Goal: Task Accomplishment & Management: Manage account settings

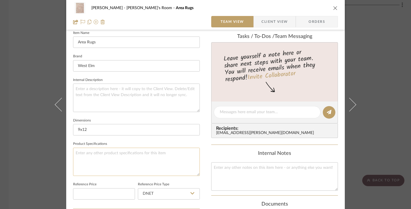
scroll to position [159, 0]
click at [111, 89] on textarea at bounding box center [136, 98] width 127 height 28
paste textarea "[URL][DOMAIN_NAME]"
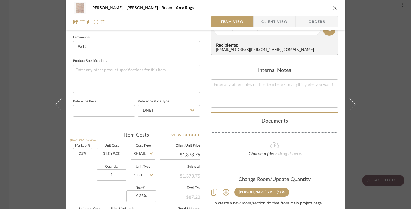
scroll to position [244, 0]
type textarea "[URL][DOMAIN_NAME]"
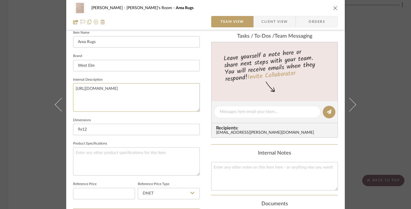
scroll to position [0, 0]
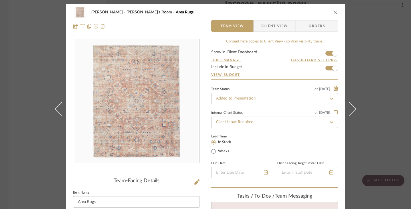
click at [292, 27] on span "Client View" at bounding box center [275, 25] width 42 height 11
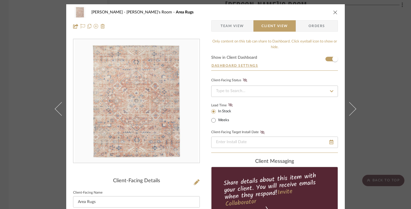
click at [330, 91] on icon at bounding box center [331, 91] width 5 height 4
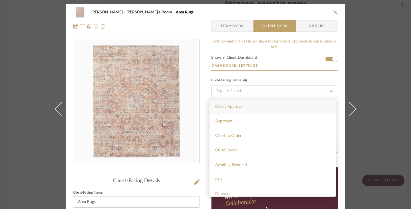
click at [300, 110] on div "Needs Approval" at bounding box center [273, 107] width 126 height 15
type input "[DATE]"
type input "Needs Approval"
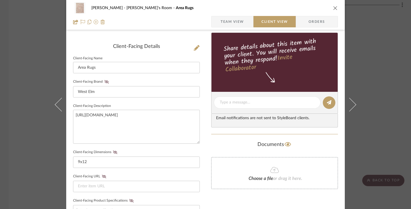
scroll to position [135, 0]
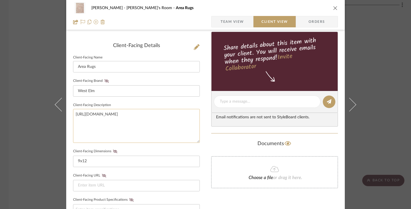
drag, startPoint x: 194, startPoint y: 113, endPoint x: 104, endPoint y: 111, distance: 90.8
click at [104, 111] on textarea "[URL][DOMAIN_NAME]" at bounding box center [136, 126] width 127 height 34
click at [141, 127] on textarea "[URL][DOMAIN_NAME]" at bounding box center [136, 126] width 127 height 34
drag, startPoint x: 189, startPoint y: 114, endPoint x: 69, endPoint y: 116, distance: 120.5
click at [69, 115] on div "[PERSON_NAME] Kiersten's Room Area Rugs Team View Client View Orders Client-Fac…" at bounding box center [205, 107] width 279 height 476
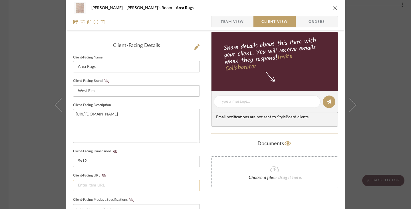
click at [91, 185] on input at bounding box center [136, 185] width 127 height 11
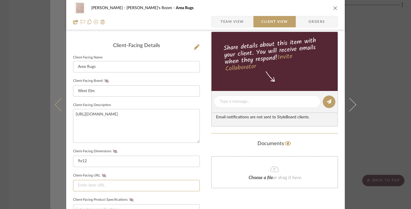
paste input "[URL][DOMAIN_NAME]"
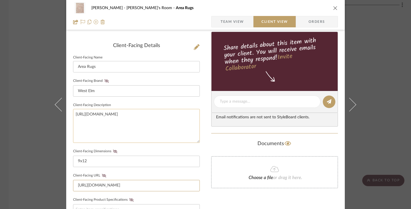
type input "[URL][DOMAIN_NAME]"
drag, startPoint x: 192, startPoint y: 115, endPoint x: 72, endPoint y: 113, distance: 120.2
click at [73, 113] on textarea "[URL][DOMAIN_NAME]" at bounding box center [136, 126] width 127 height 34
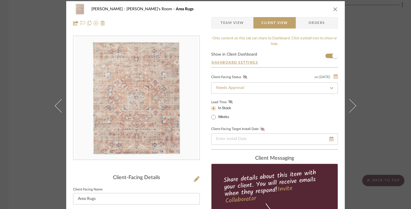
scroll to position [0, 0]
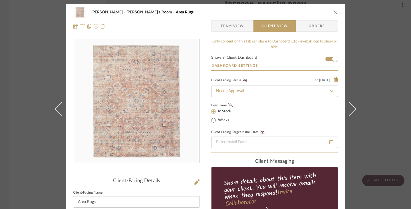
click at [329, 93] on icon at bounding box center [331, 91] width 5 height 4
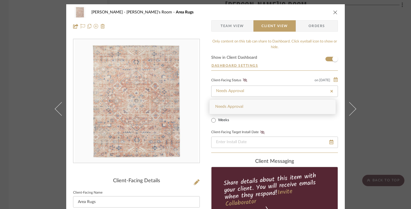
click at [329, 93] on icon at bounding box center [331, 91] width 5 height 4
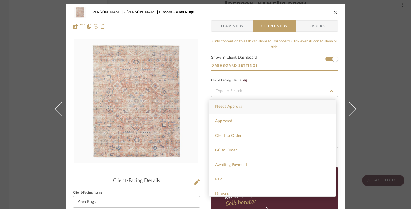
click at [254, 106] on div "Needs Approval" at bounding box center [273, 107] width 126 height 15
type input "[DATE]"
type input "Needs Approval"
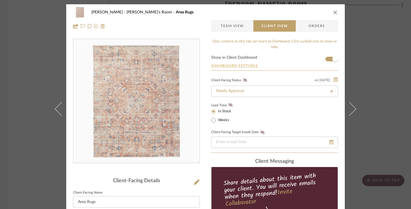
click at [254, 65] on button "Dashboard Settings" at bounding box center [234, 65] width 47 height 5
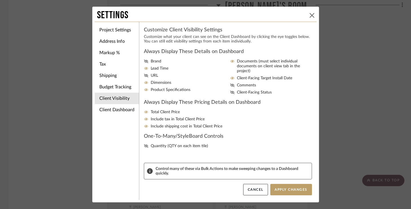
click at [311, 17] on icon at bounding box center [312, 15] width 5 height 5
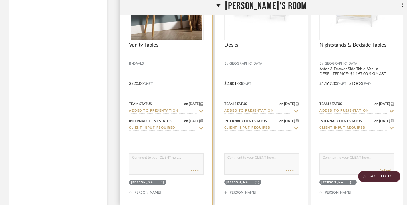
scroll to position [2293, 0]
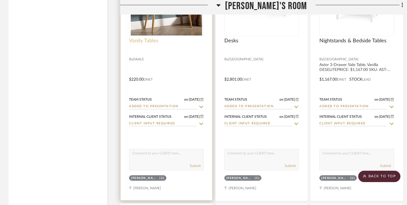
click at [145, 44] on span "Vanity Tables" at bounding box center [143, 41] width 29 height 6
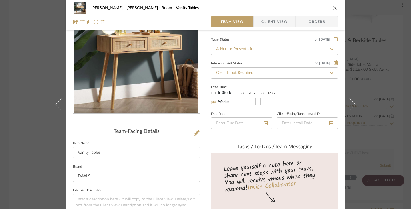
scroll to position [0, 0]
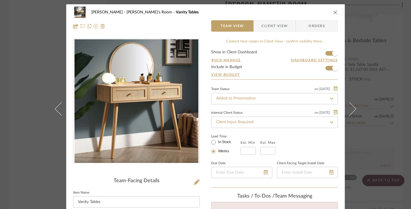
click at [333, 13] on icon "close" at bounding box center [335, 12] width 5 height 5
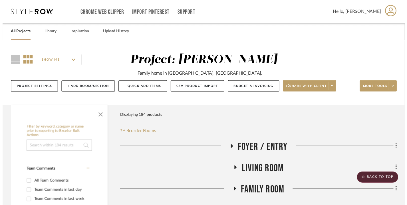
scroll to position [2293, 0]
